Goal: Transaction & Acquisition: Register for event/course

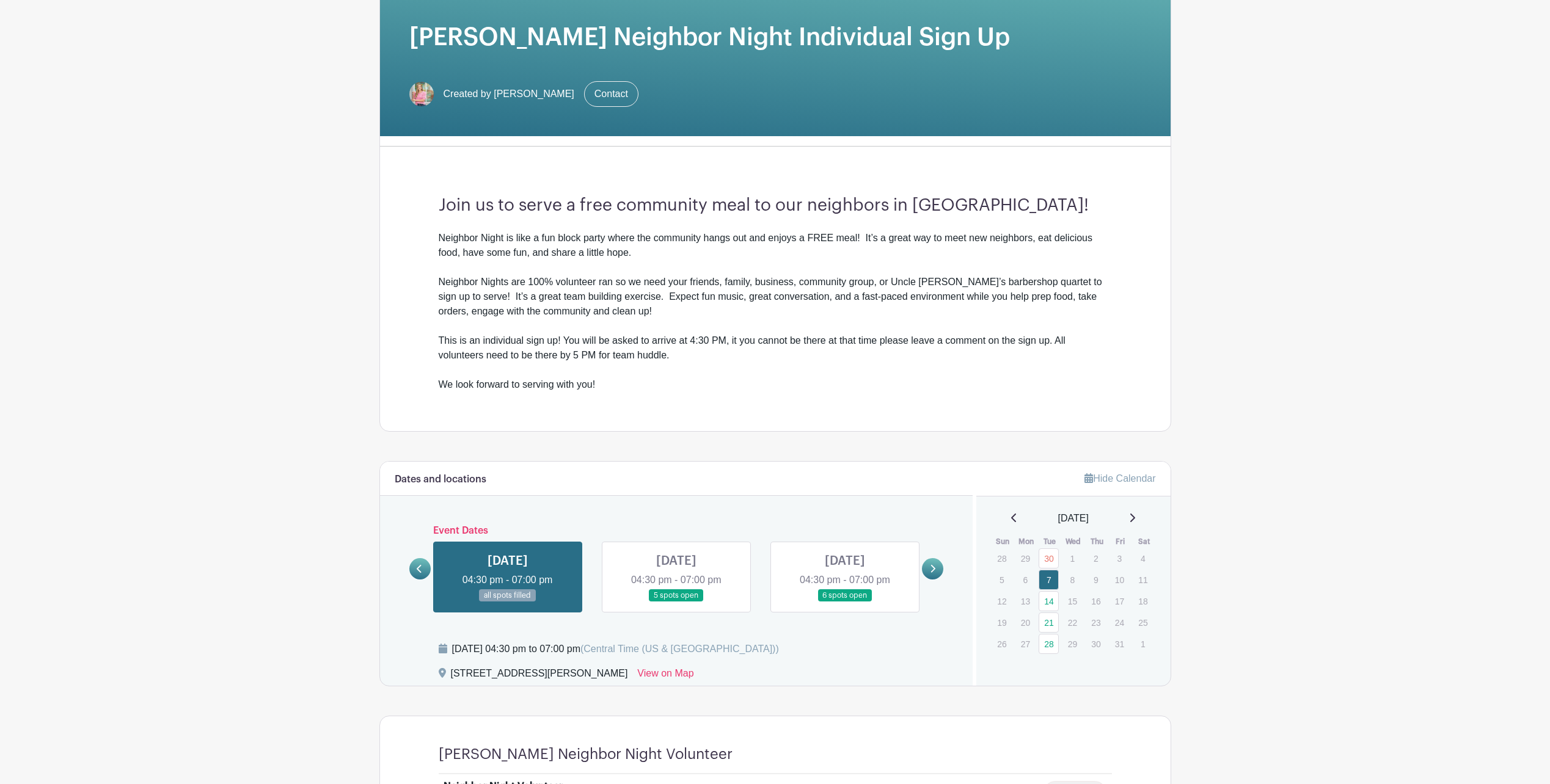
drag, startPoint x: 0, startPoint y: 0, endPoint x: 937, endPoint y: 569, distance: 1096.2
click at [937, 569] on link at bounding box center [933, 569] width 21 height 21
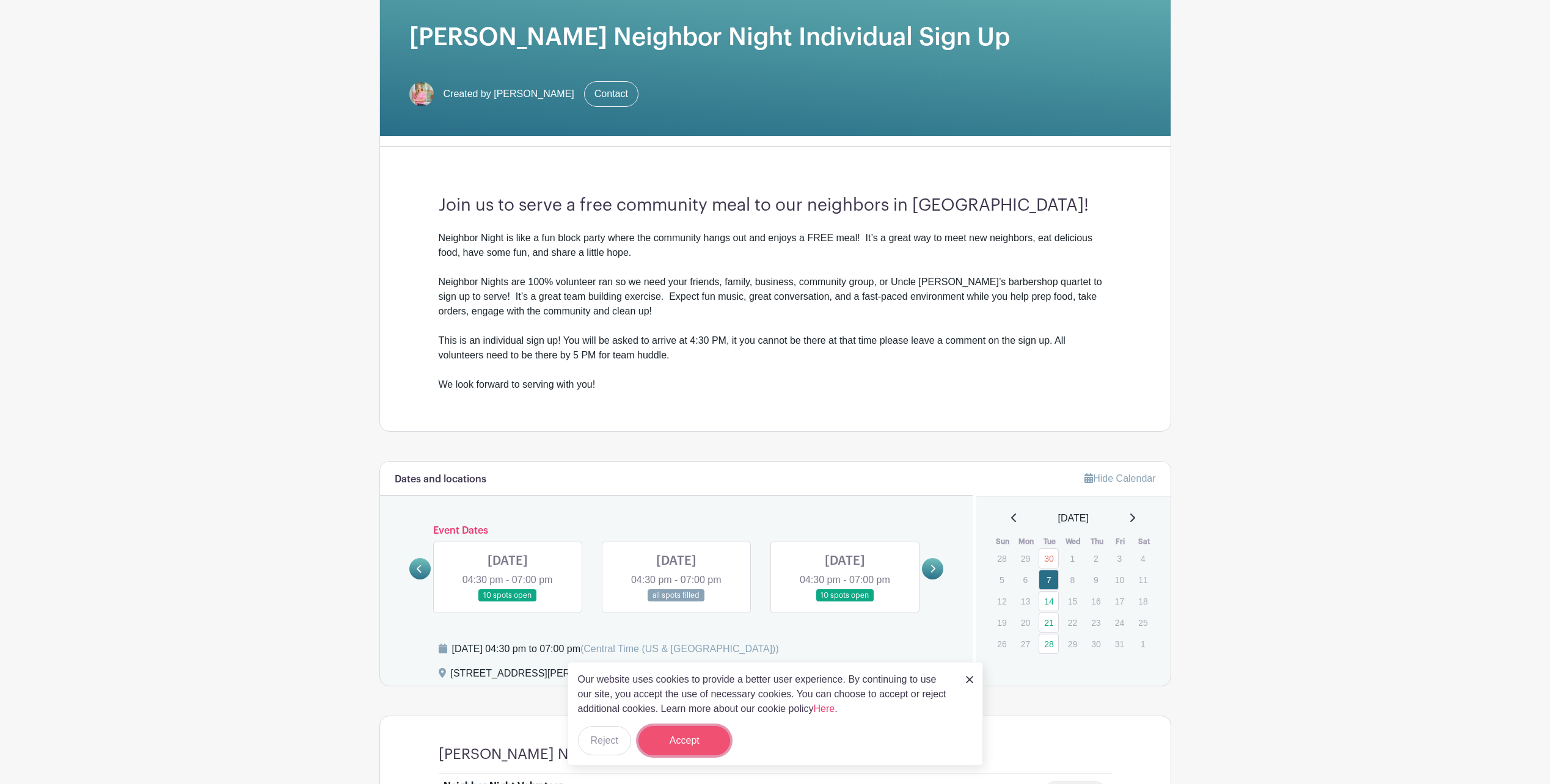
click at [683, 748] on button "Accept" at bounding box center [684, 740] width 91 height 29
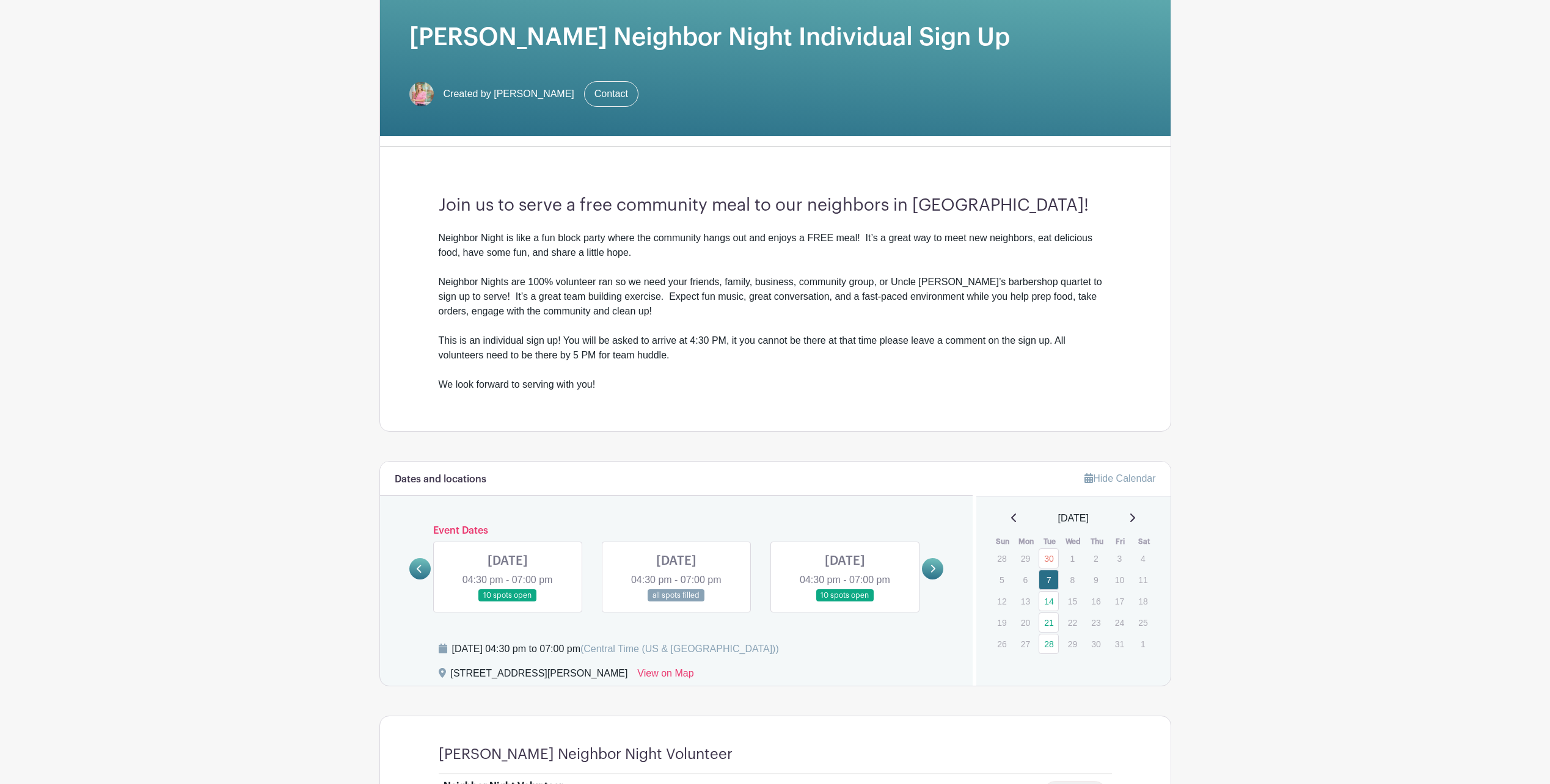
click at [845, 602] on link at bounding box center [845, 602] width 0 height 0
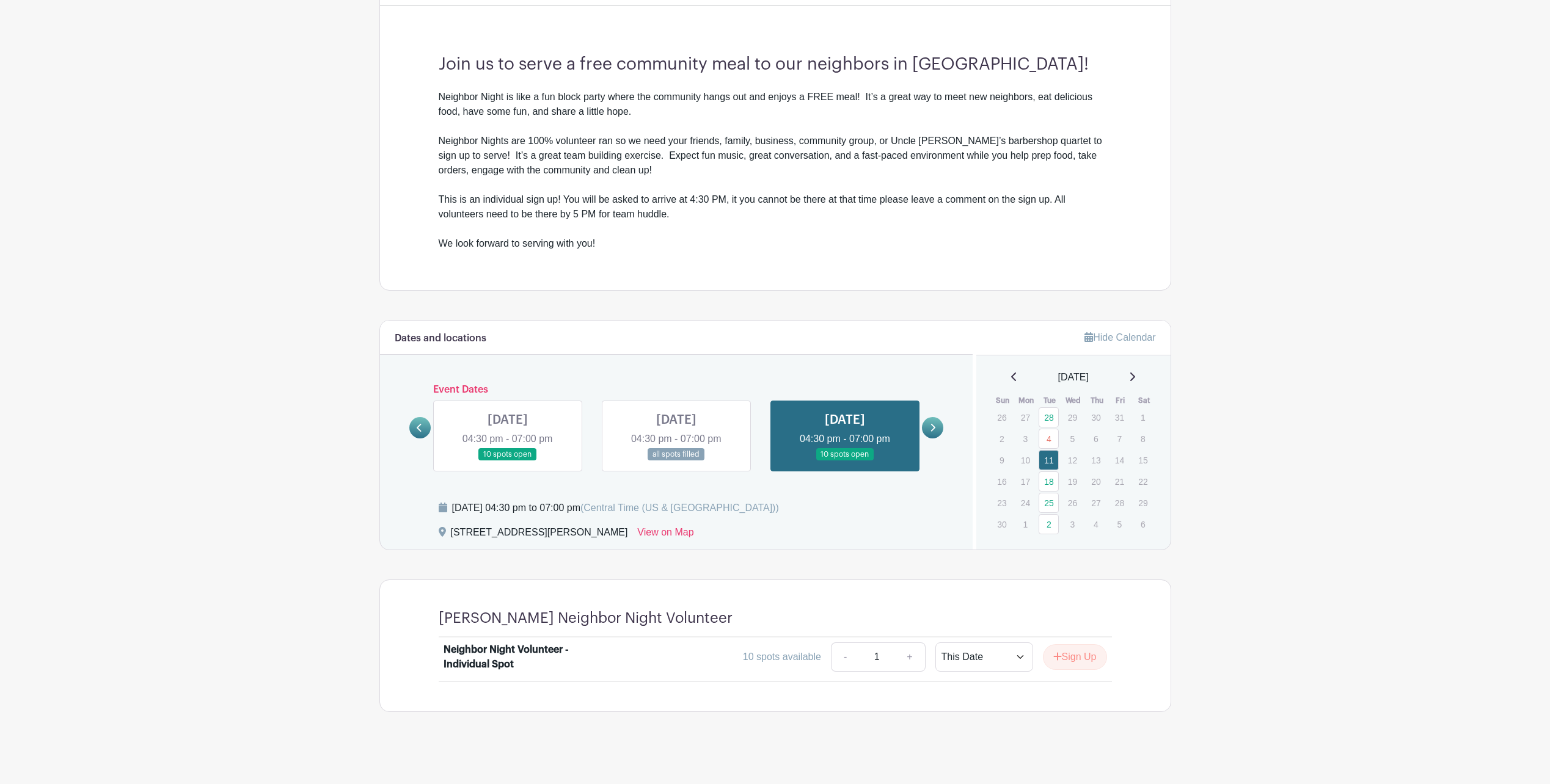
scroll to position [328, 0]
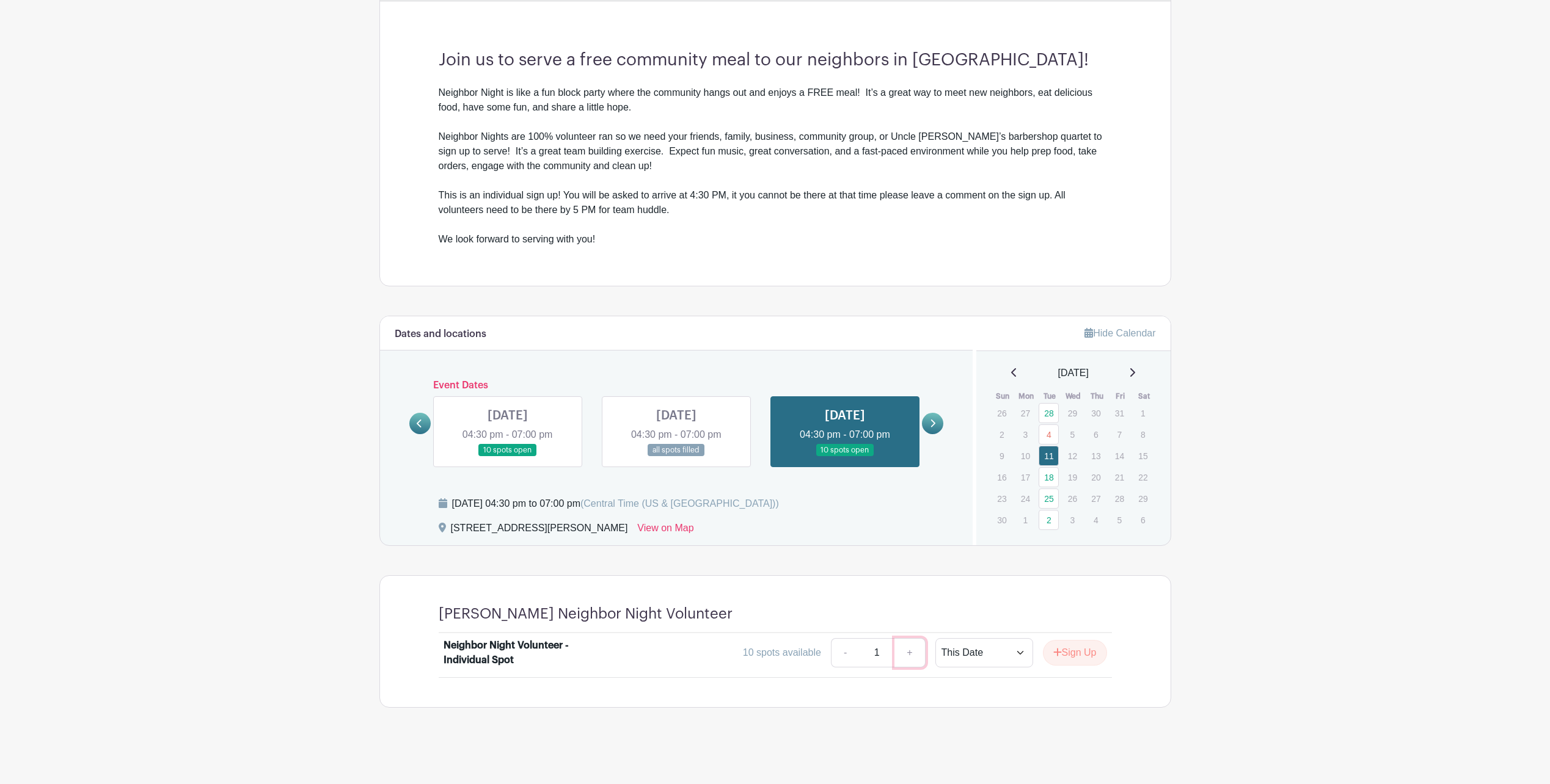
click at [906, 652] on link "+" at bounding box center [909, 653] width 30 height 29
click at [907, 652] on link "+" at bounding box center [909, 653] width 30 height 29
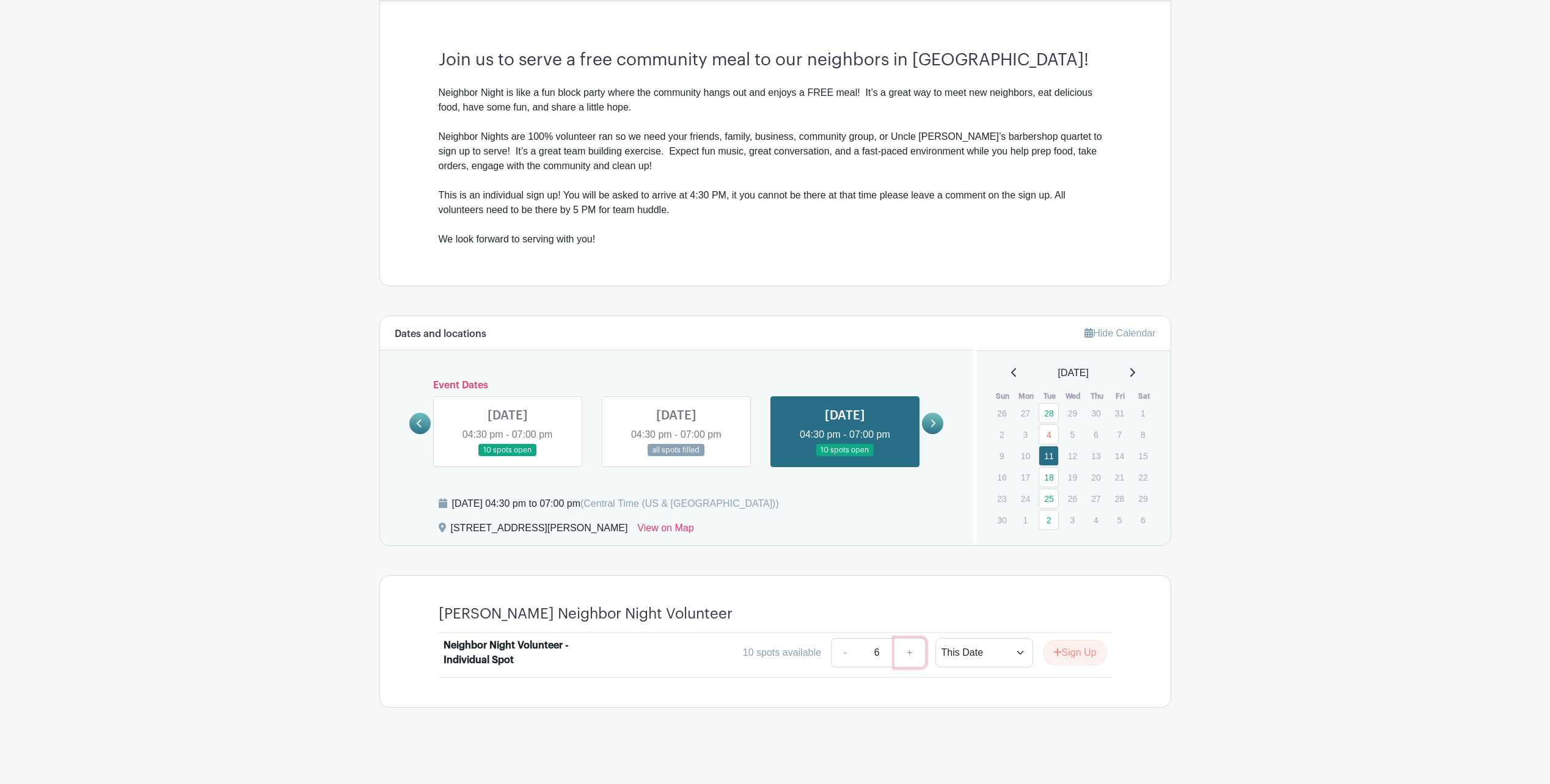
click at [908, 652] on link "+" at bounding box center [909, 653] width 30 height 29
type input "10"
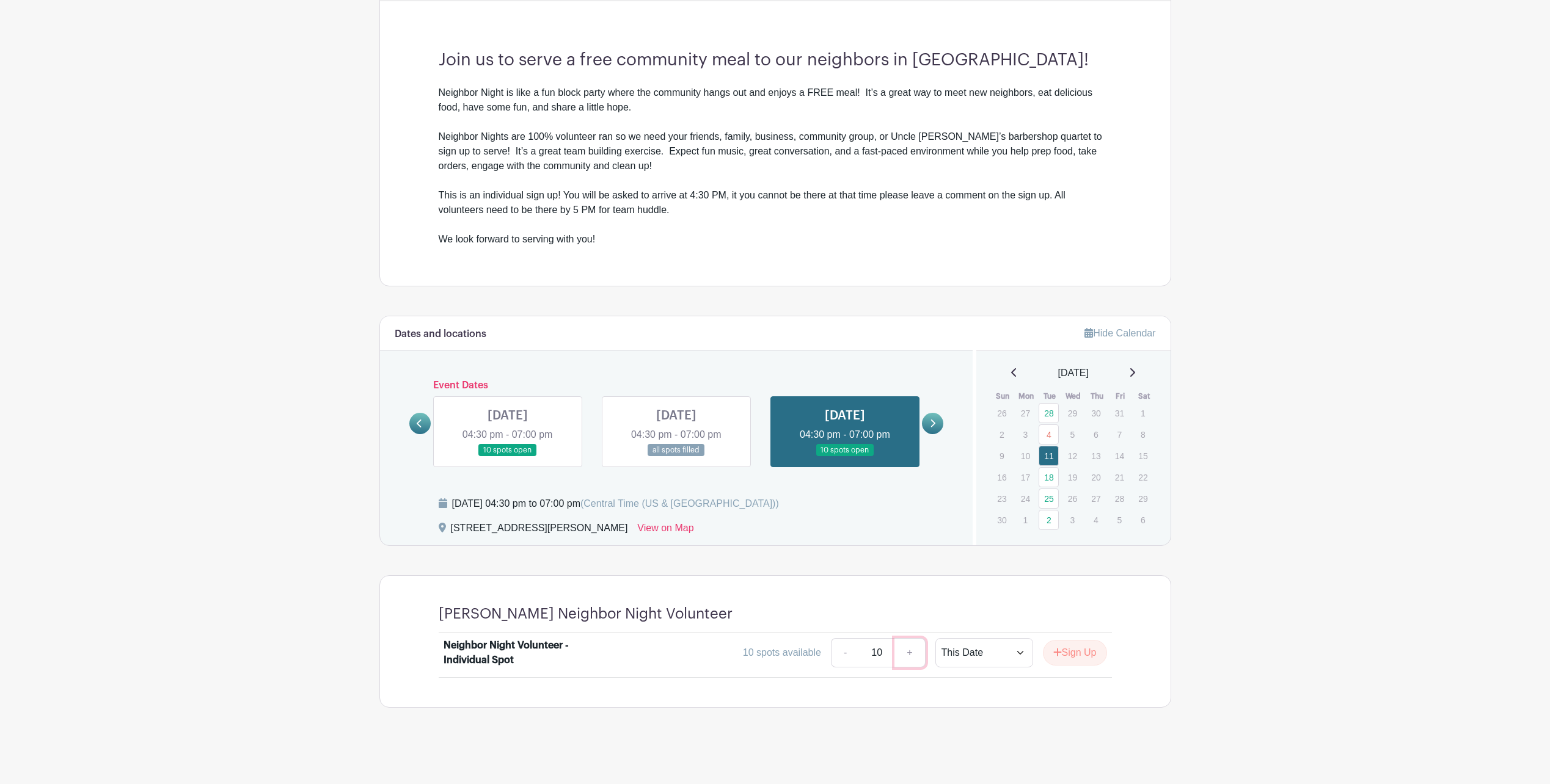
click at [908, 652] on link "+" at bounding box center [909, 653] width 30 height 29
click at [1054, 653] on icon "submit" at bounding box center [1057, 652] width 8 height 8
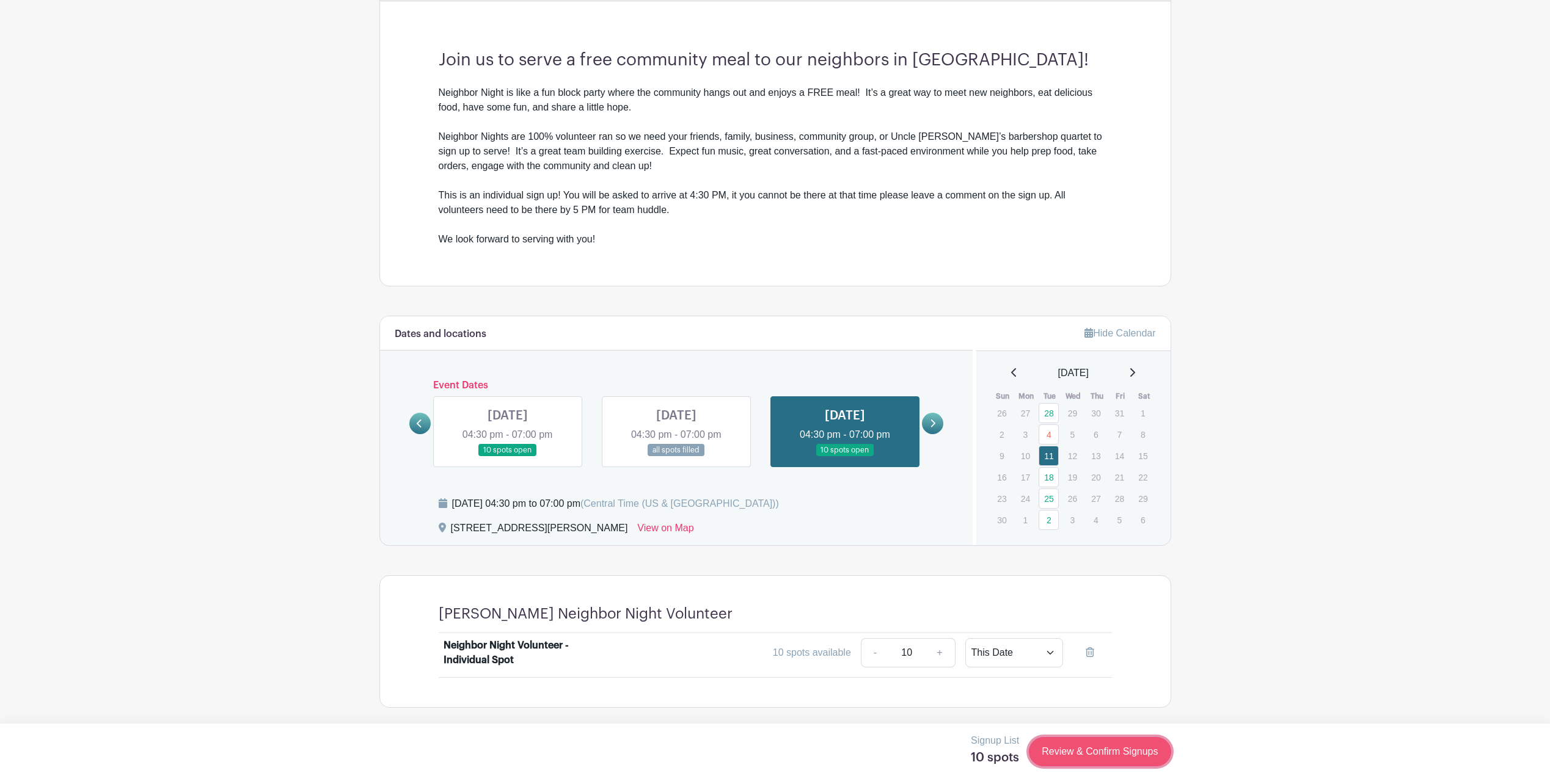
click at [1082, 744] on link "Review & Confirm Signups" at bounding box center [1100, 752] width 142 height 29
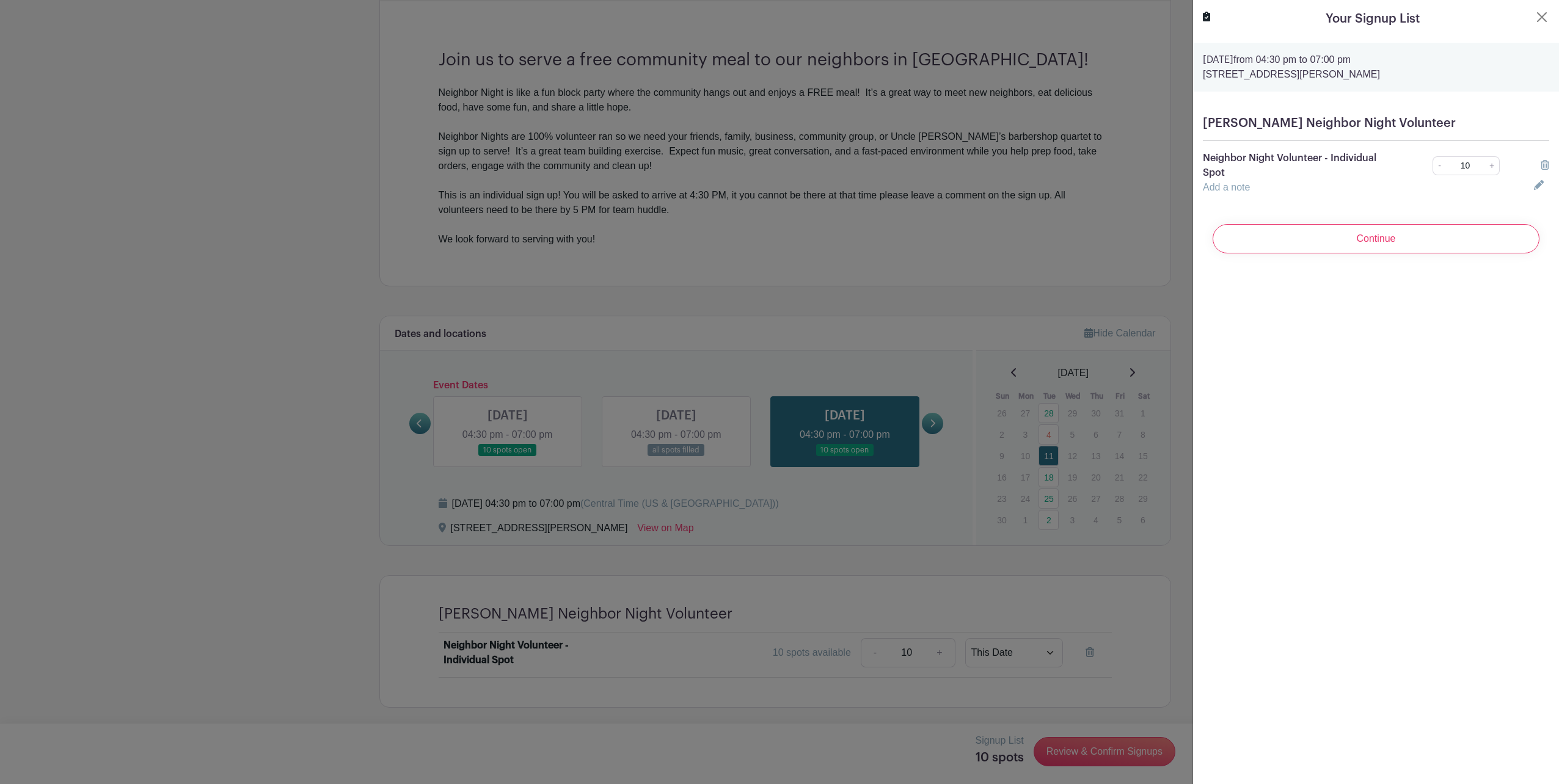
drag, startPoint x: 1249, startPoint y: 193, endPoint x: 1239, endPoint y: 183, distance: 14.1
click at [1248, 193] on div "Add a note" at bounding box center [1362, 187] width 331 height 15
click at [1239, 183] on link "Add a note" at bounding box center [1226, 187] width 47 height 11
click at [1244, 191] on input "text" at bounding box center [1362, 195] width 317 height 29
type input "Tyson Team"
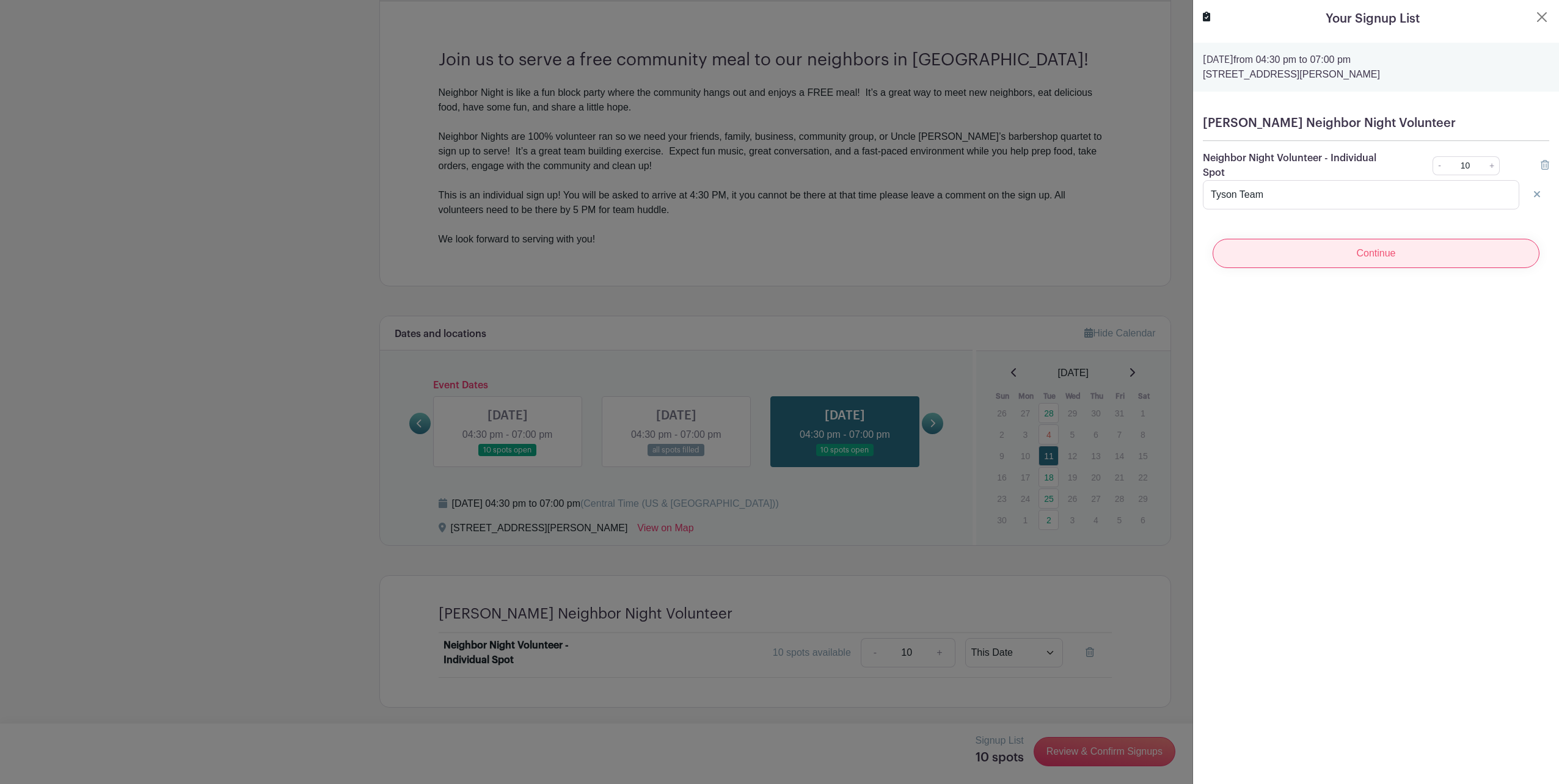
click at [1425, 261] on input "Continue" at bounding box center [1376, 254] width 327 height 29
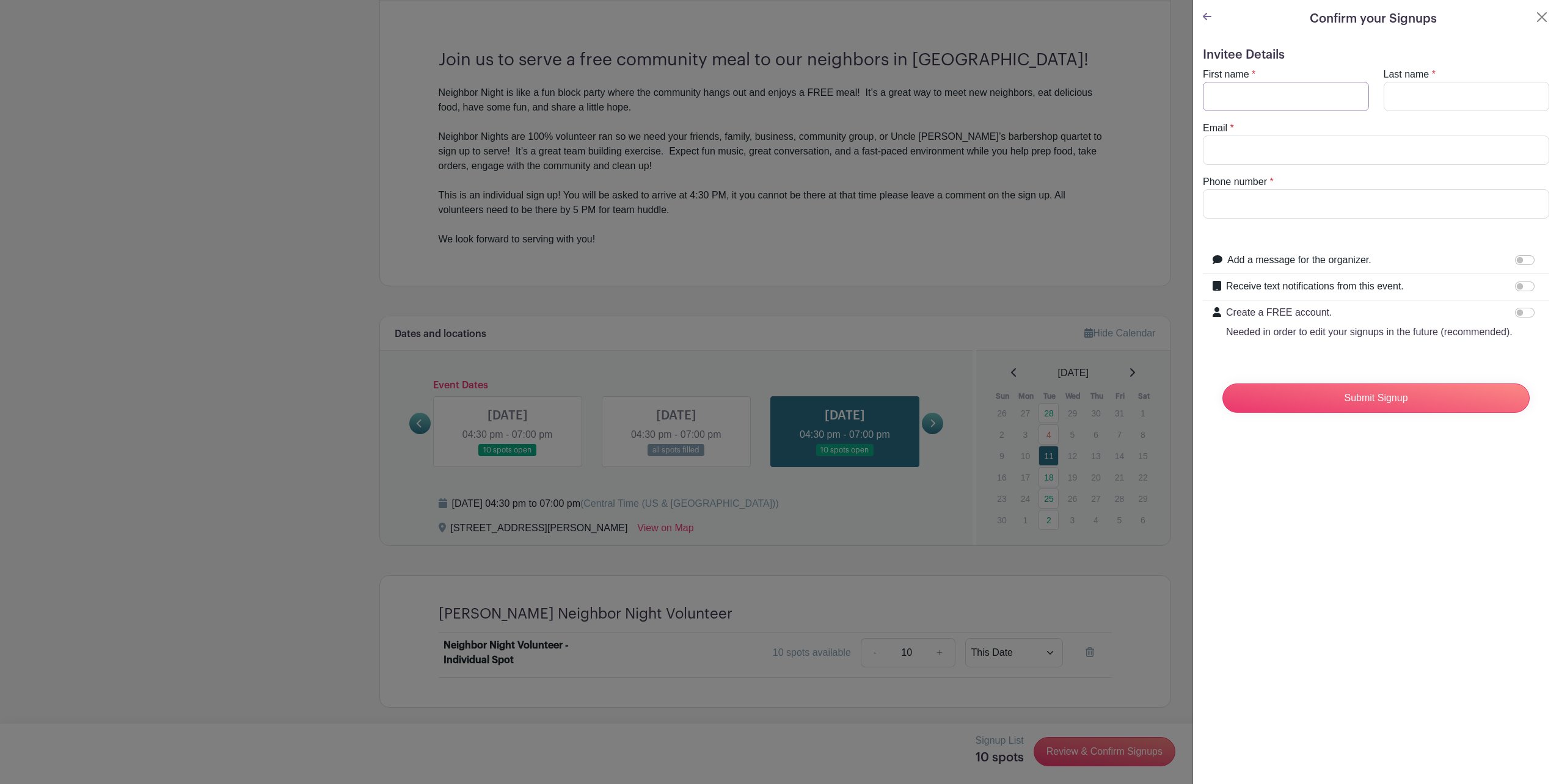
click at [1241, 104] on input "First name" at bounding box center [1286, 97] width 166 height 29
type input "[PERSON_NAME]"
type input "[EMAIL_ADDRESS][DOMAIN_NAME]"
type input "9254705531"
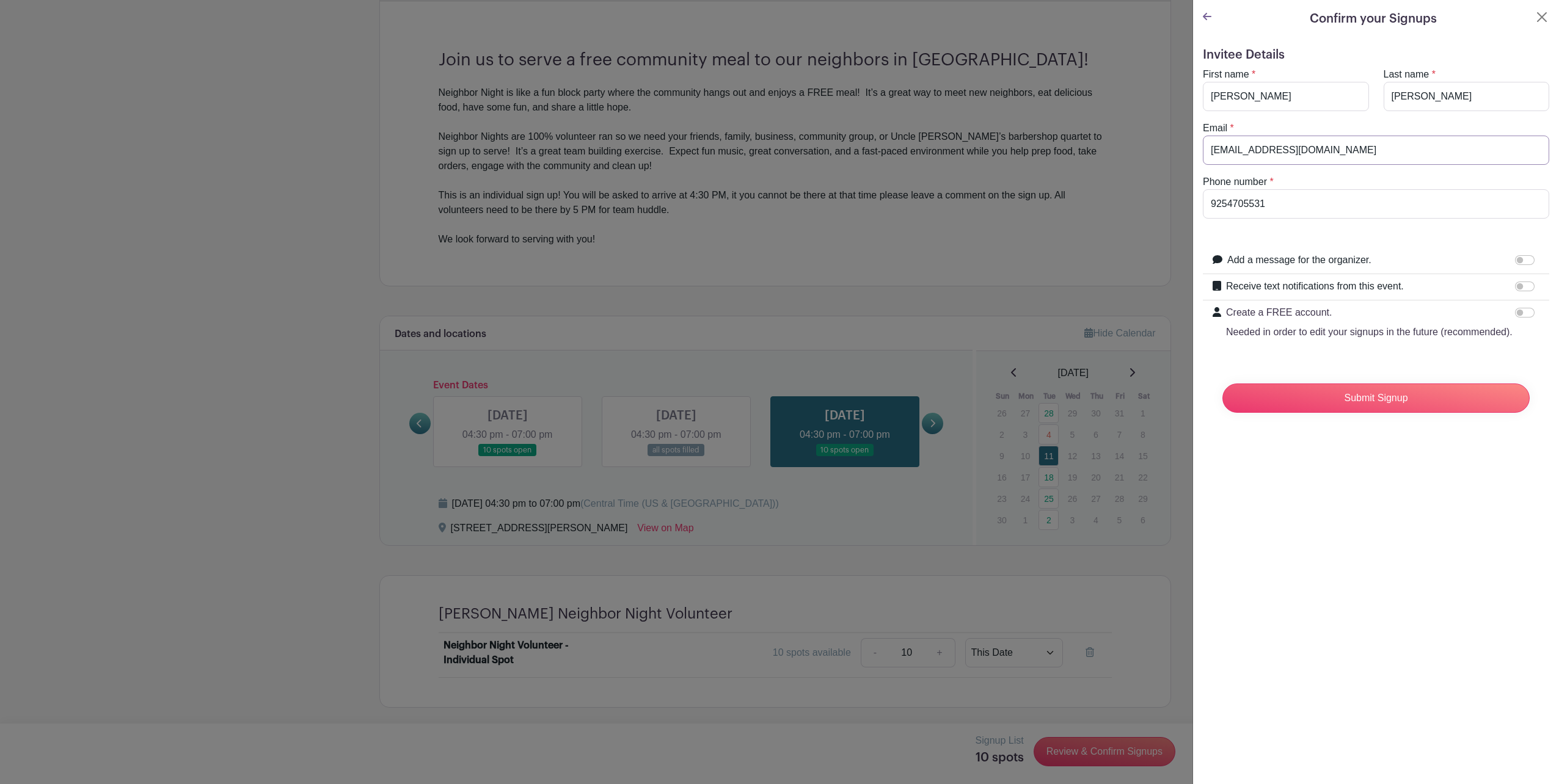
drag, startPoint x: 1328, startPoint y: 156, endPoint x: 1081, endPoint y: 121, distance: 249.5
click at [1080, 737] on div "Signup List 10 spots Review & Confirm Signups Confirm your Signups Invitee Deta…" at bounding box center [775, 737] width 792 height 0
type input "[PERSON_NAME][EMAIL_ADDRESS][PERSON_NAME][PERSON_NAME][DOMAIN_NAME]"
click at [1373, 413] on input "Submit Signup" at bounding box center [1376, 398] width 307 height 29
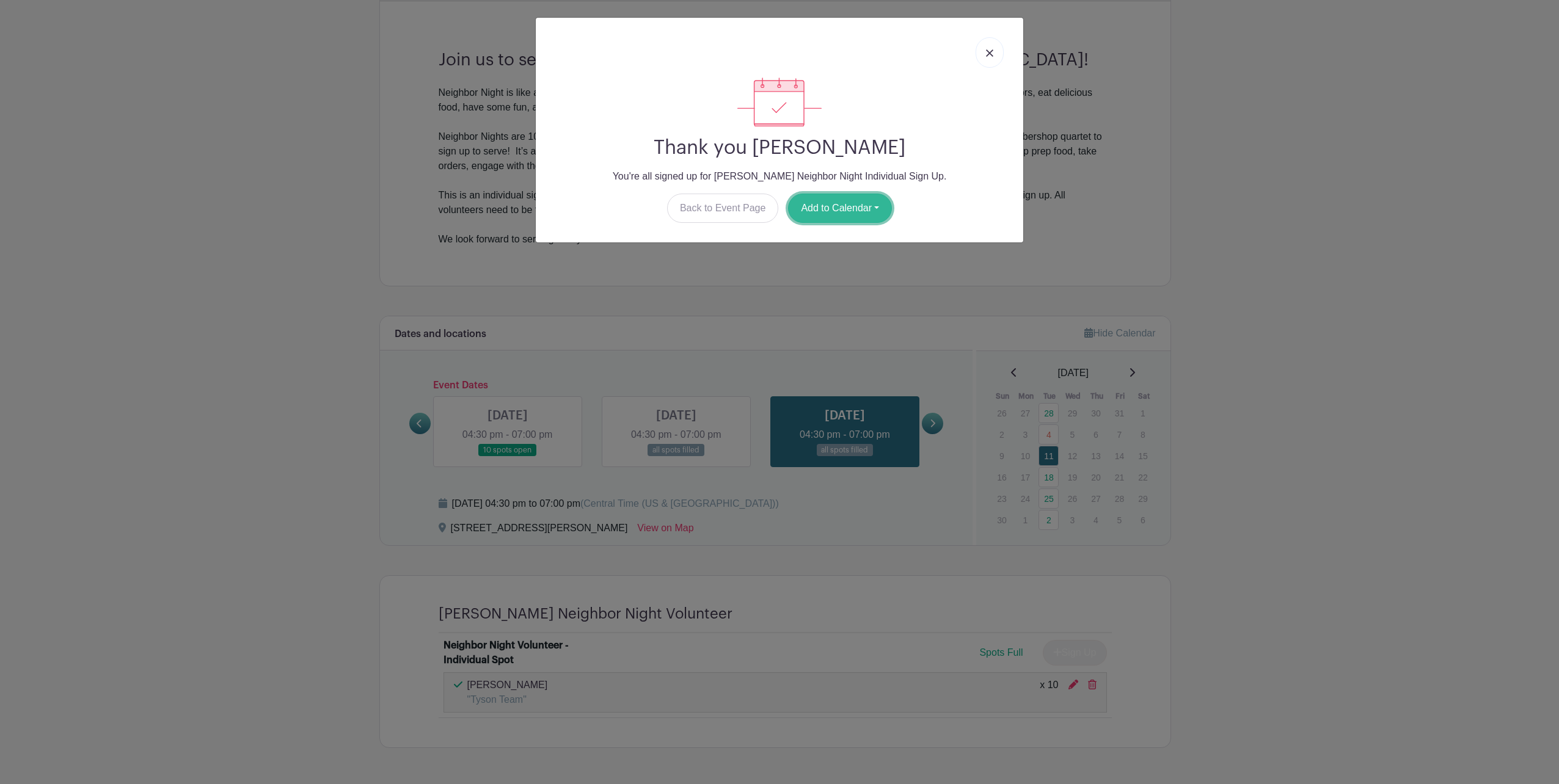
click at [877, 209] on button "Add to Calendar" at bounding box center [840, 208] width 104 height 29
click at [839, 256] on link "Outlook" at bounding box center [837, 259] width 97 height 20
click at [857, 209] on button "Add to Calendar" at bounding box center [840, 208] width 104 height 29
click at [1111, 287] on div "Thank you [PERSON_NAME] You're all signed up for [PERSON_NAME] Neighbor Night I…" at bounding box center [779, 392] width 1559 height 784
